Goal: Use online tool/utility: Utilize a website feature to perform a specific function

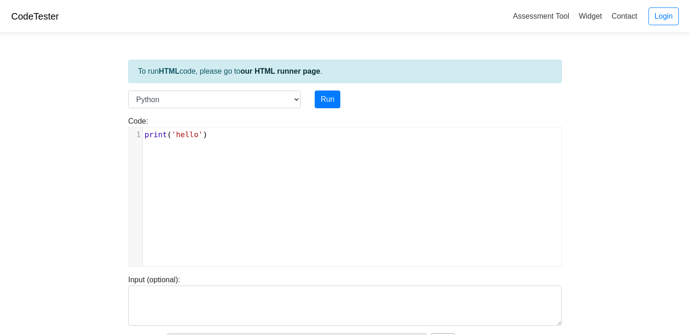
scroll to position [4, 0]
click at [282, 137] on pre "print ( 'hello' )" at bounding box center [356, 134] width 426 height 11
type textarea "print('hello')"
drag, startPoint x: 298, startPoint y: 139, endPoint x: 146, endPoint y: 138, distance: 153.0
click at [146, 138] on pre "print ( 'hello' )" at bounding box center [356, 134] width 426 height 11
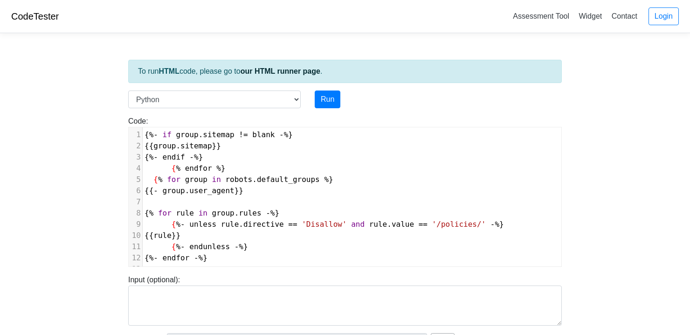
scroll to position [55, 0]
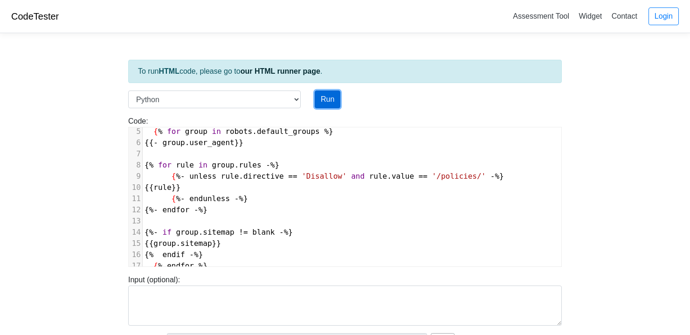
click at [325, 95] on button "Run" at bounding box center [328, 99] width 26 height 18
type input "[URL][DOMAIN_NAME]"
type textarea "Submission status: Runtime Error (NZEC) Stderr: File "script.py", line 1 {%- if…"
click at [171, 250] on span "{ % endif -% }" at bounding box center [174, 254] width 58 height 9
type textarea "-"
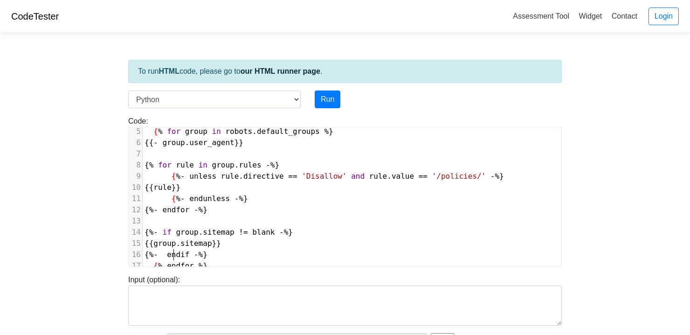
scroll to position [4, 3]
click at [365, 228] on pre "{ %- if group . sitemap != blank -% }" at bounding box center [352, 232] width 419 height 11
click at [327, 102] on button "Run" at bounding box center [328, 99] width 26 height 18
type input "[URL][DOMAIN_NAME]"
type textarea "Submission status: Runtime Error (NZEC) Stderr: File "script.py", line 1 {%- if…"
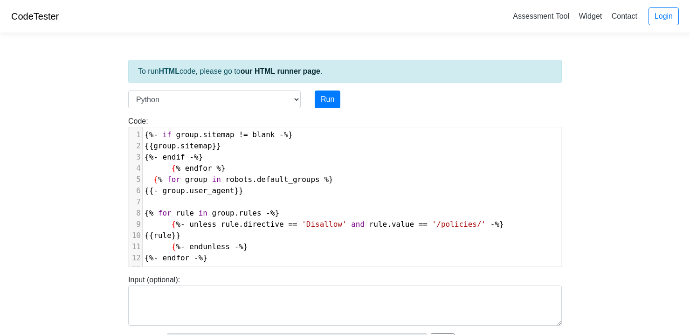
scroll to position [4, 0]
click at [149, 136] on span "{ %- if group . sitemap != blank -% }" at bounding box center [219, 134] width 148 height 9
click at [333, 102] on button "Run" at bounding box center [328, 99] width 26 height 18
type input "[URL][DOMAIN_NAME]"
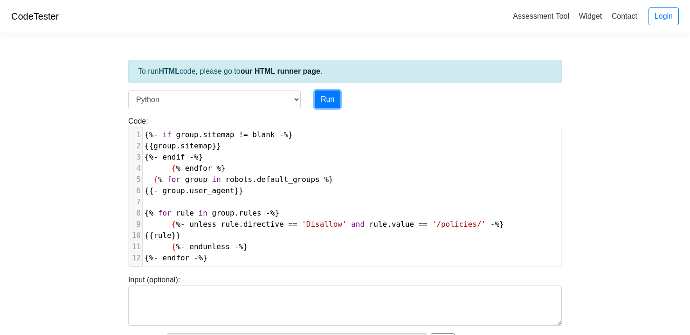
type textarea "Submission status: Runtime Error (NZEC) Stderr: File "script.py", line 1 {%- if…"
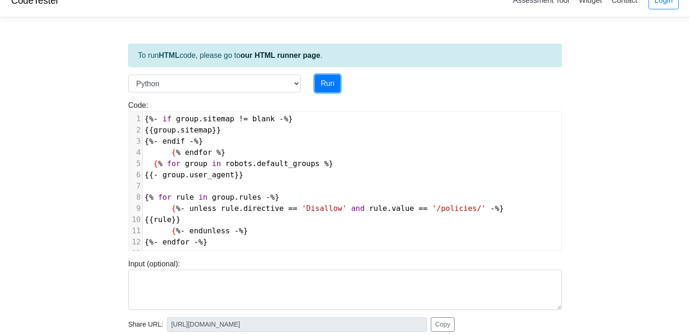
scroll to position [0, 0]
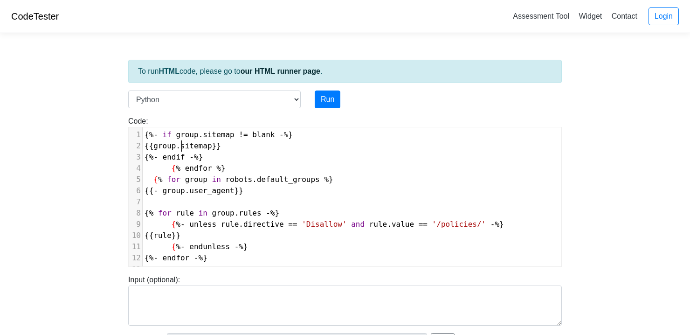
click at [181, 147] on span "{{ group . sitemap }}" at bounding box center [183, 145] width 76 height 9
click at [631, 179] on body "CodeTester Assessment Tool Widget Contact Login To run HTML code, please go to …" at bounding box center [345, 249] width 690 height 498
click at [332, 98] on button "Run" at bounding box center [328, 99] width 26 height 18
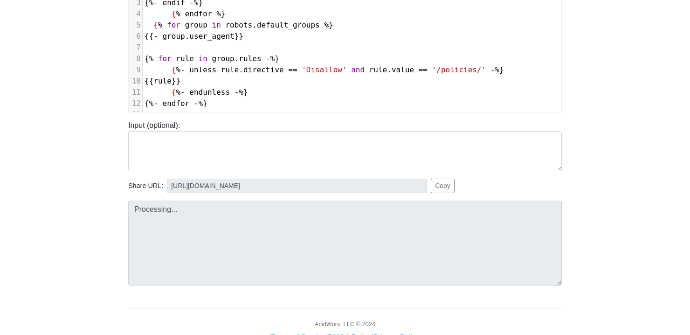
scroll to position [184, 0]
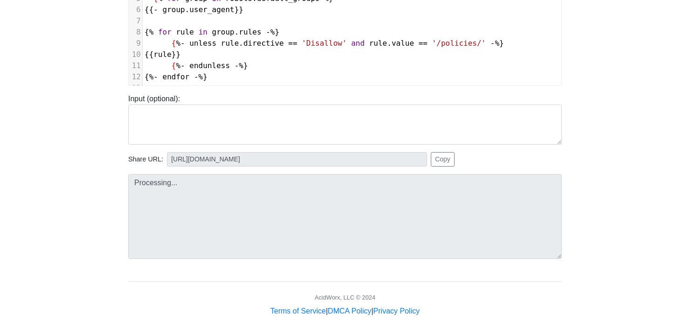
type input "[URL][DOMAIN_NAME]"
type textarea "Submission status: Runtime Error (NZEC) Stderr: File "script.py", line 1 {%- if…"
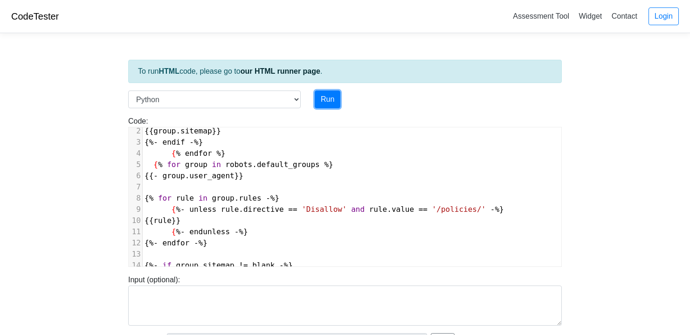
scroll to position [0, 0]
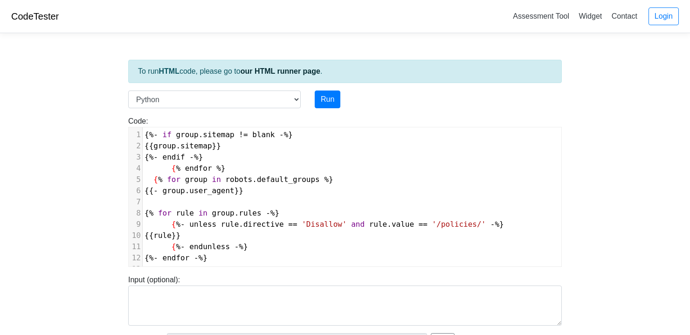
click at [239, 132] on span "!=" at bounding box center [243, 134] width 9 height 9
click at [360, 146] on pre "{{ group . sitemap }}" at bounding box center [352, 145] width 419 height 11
click at [326, 96] on button "Run" at bounding box center [328, 99] width 26 height 18
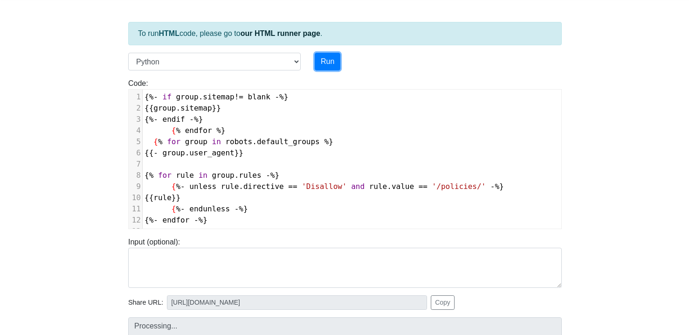
scroll to position [155, 0]
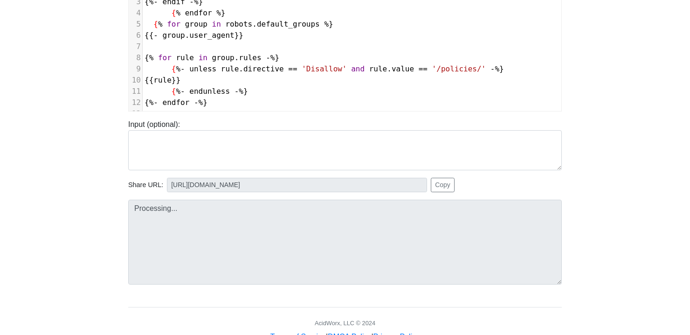
type input "[URL][DOMAIN_NAME]"
type textarea "Submission status: Runtime Error (NZEC) Stderr: File "script.py", line 1 {%- if…"
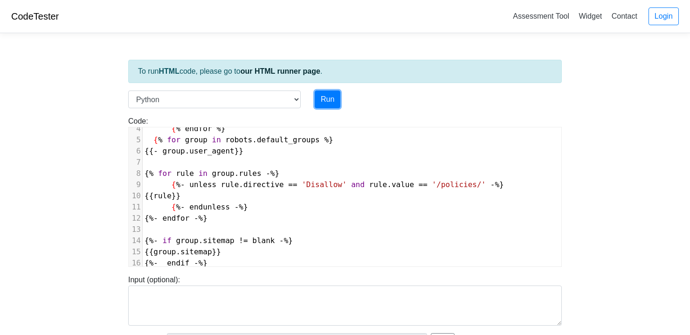
scroll to position [54, 0]
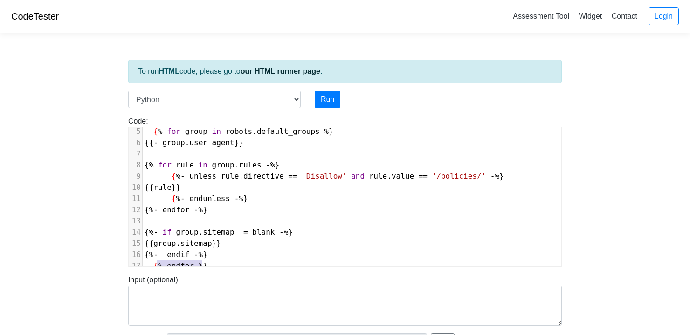
type textarea "{% endfor %}"
drag, startPoint x: 213, startPoint y: 259, endPoint x: 153, endPoint y: 261, distance: 60.2
click at [153, 261] on pre "{ % endfor % }" at bounding box center [352, 265] width 419 height 11
click at [608, 181] on body "CodeTester Assessment Tool Widget Contact Login To run HTML code, please go to …" at bounding box center [345, 249] width 690 height 498
click at [326, 107] on button "Run" at bounding box center [328, 99] width 26 height 18
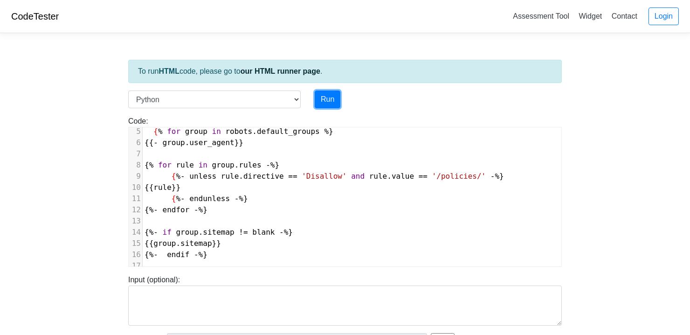
type input "[URL][DOMAIN_NAME]"
type textarea "Submission status: Runtime Error (NZEC) Stderr: File "script.py", line 1 {%- if…"
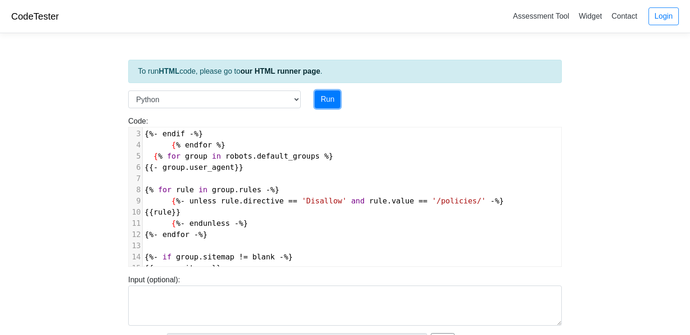
scroll to position [0, 0]
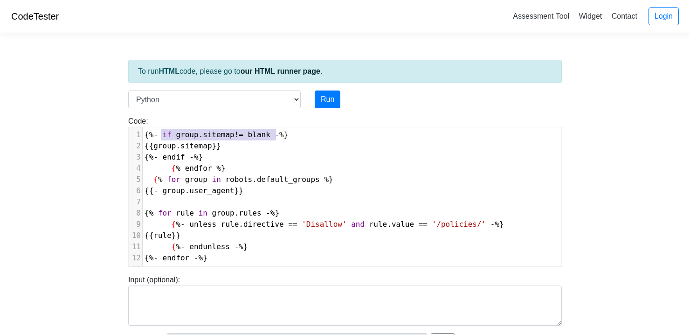
type textarea "{%- if group.sitemap!= blank -%}"
drag, startPoint x: 285, startPoint y: 135, endPoint x: 144, endPoint y: 135, distance: 141.8
click at [144, 135] on pre "{ %- if group . sitemap != blank -% }" at bounding box center [352, 134] width 419 height 11
